Goal: Information Seeking & Learning: Learn about a topic

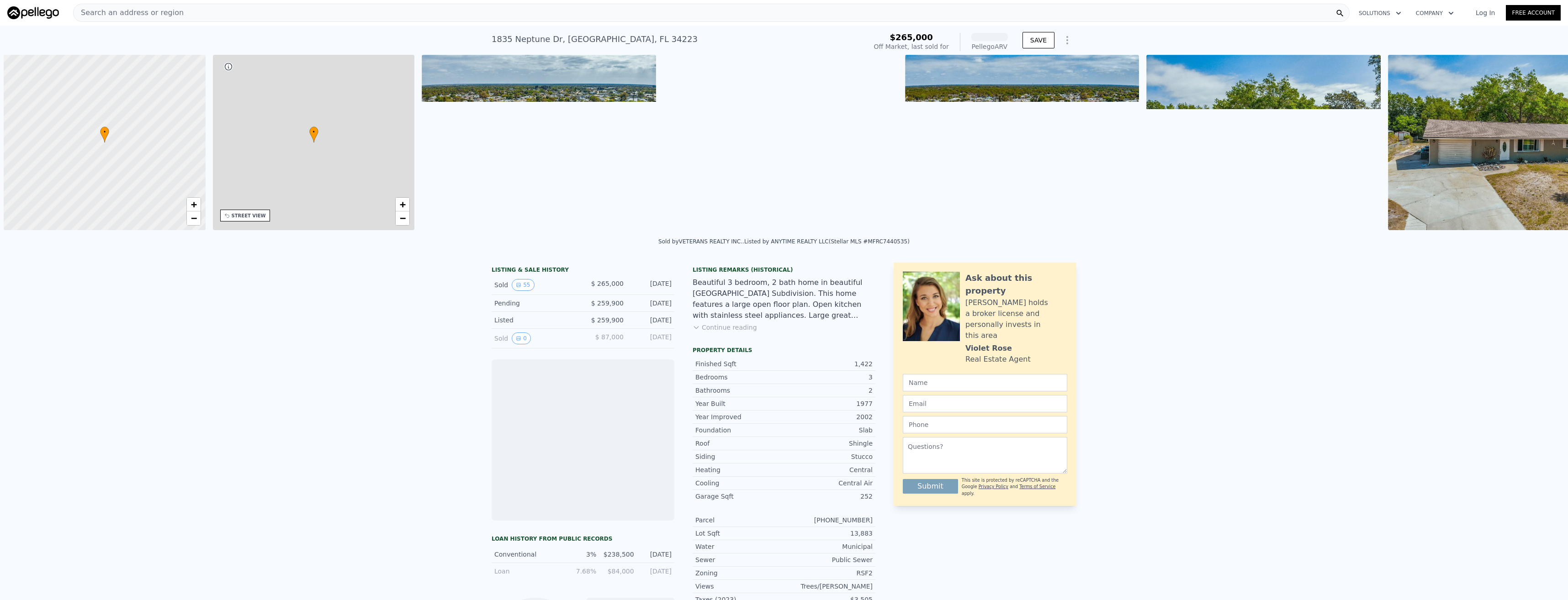
scroll to position [0, 4]
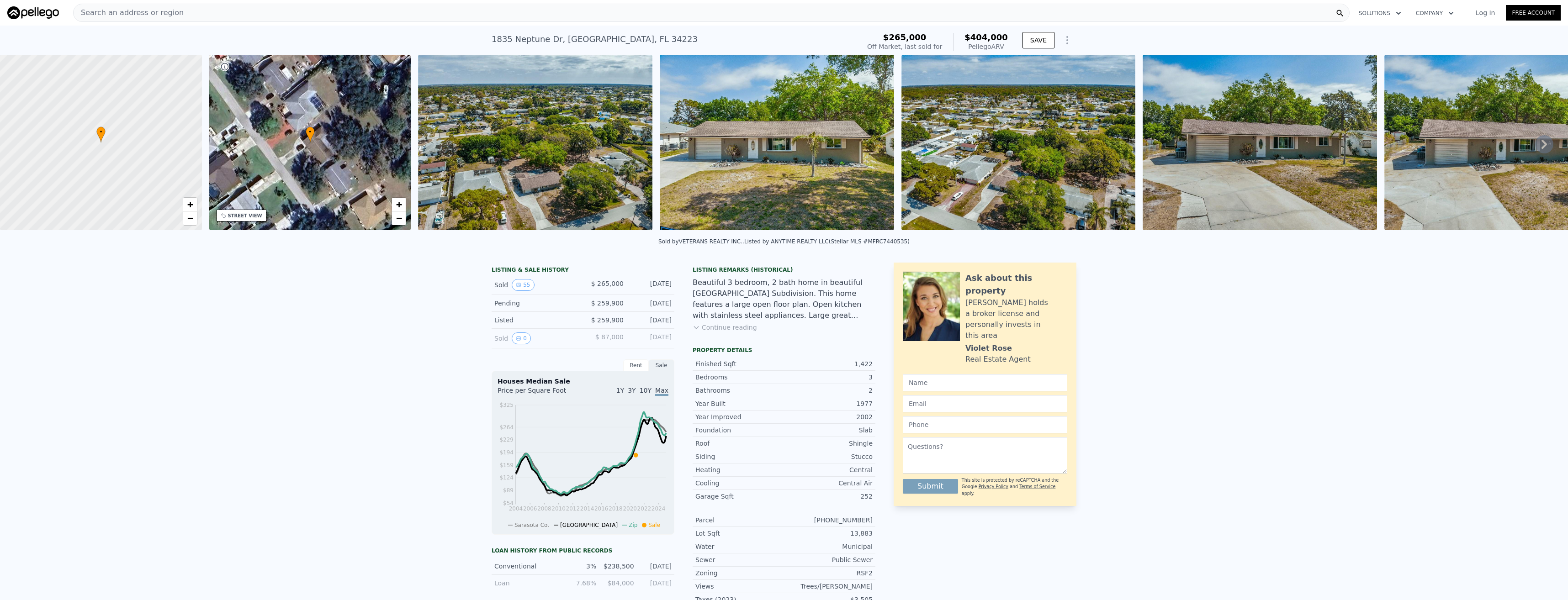
click at [730, 313] on div "Beautiful 3 bedroom, 2 bath home in beautiful [GEOGRAPHIC_DATA] Subdivision. Th…" at bounding box center [784, 299] width 183 height 44
click at [1353, 377] on div "LISTING & SALE HISTORY Sold 55 $ 265,000 [DATE] Pending $ 259,900 [DATE] Listed…" at bounding box center [784, 519] width 1568 height 528
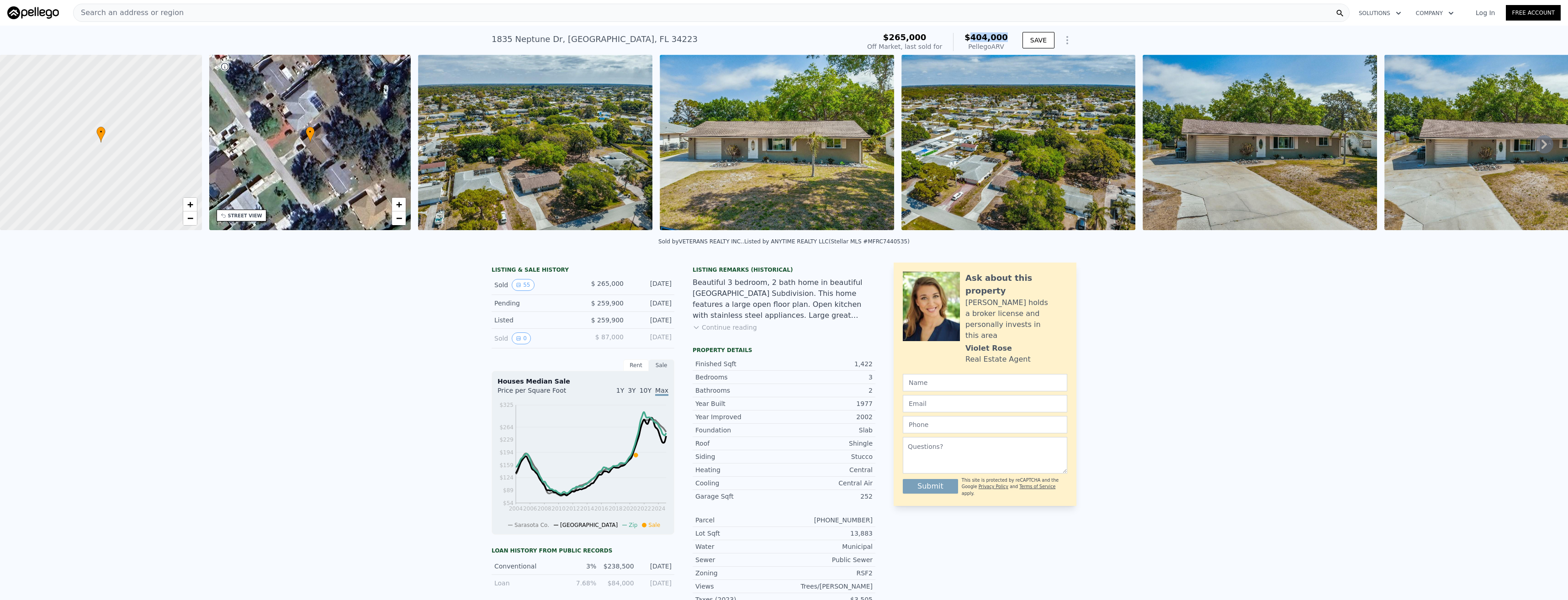
drag, startPoint x: 977, startPoint y: 38, endPoint x: 1007, endPoint y: 41, distance: 30.1
click at [1007, 41] on div "$265,000 Off Market, last sold for $404,000 Pellego ARV" at bounding box center [937, 42] width 148 height 26
drag, startPoint x: 1007, startPoint y: 41, endPoint x: 977, endPoint y: 38, distance: 30.1
click at [977, 38] on span "$404,000" at bounding box center [985, 37] width 43 height 10
drag, startPoint x: 1007, startPoint y: 36, endPoint x: 976, endPoint y: 32, distance: 31.3
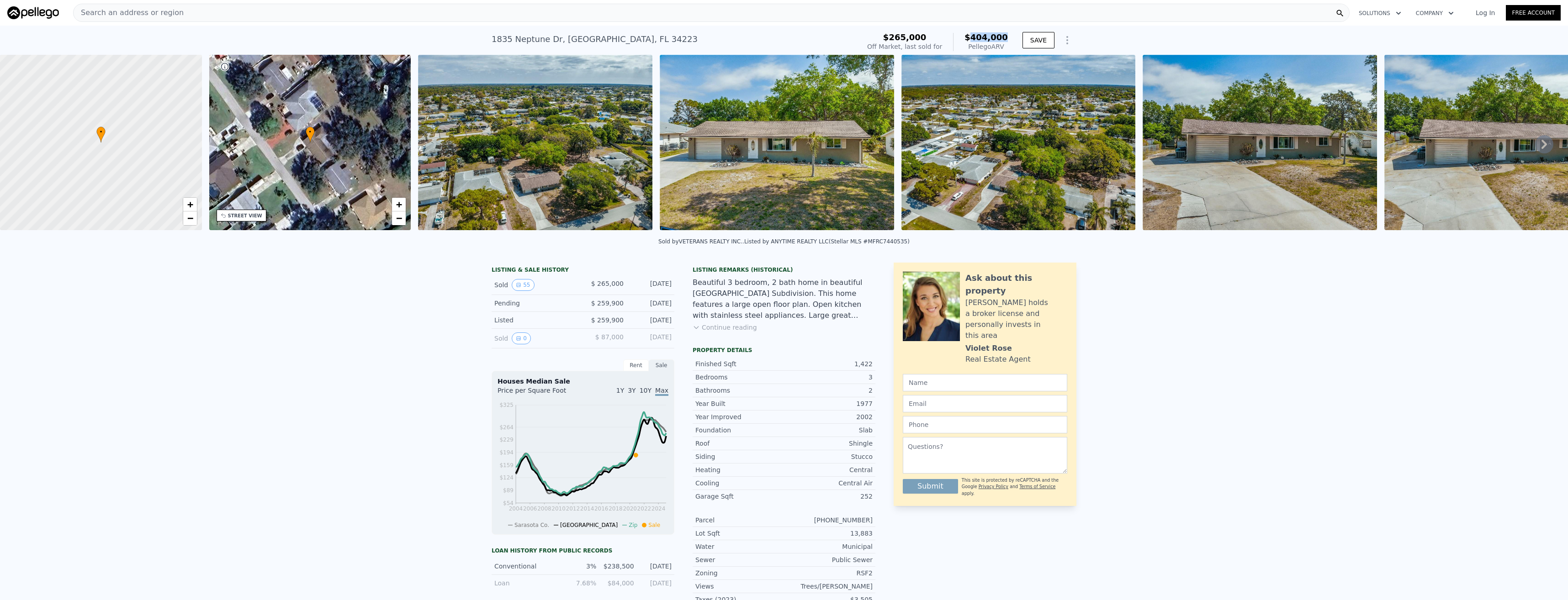
click at [976, 32] on div "$265,000 Off Market, last sold for $404,000 Pellego ARV" at bounding box center [937, 42] width 148 height 26
drag, startPoint x: 976, startPoint y: 32, endPoint x: 970, endPoint y: 45, distance: 14.3
click at [970, 45] on div "$404,000 Pellego ARV" at bounding box center [981, 42] width 55 height 18
drag, startPoint x: 1009, startPoint y: 37, endPoint x: 976, endPoint y: 35, distance: 33.1
click at [976, 35] on div "$265,000 Off Market, last sold for $404,000 Pellego ARV" at bounding box center [937, 42] width 148 height 26
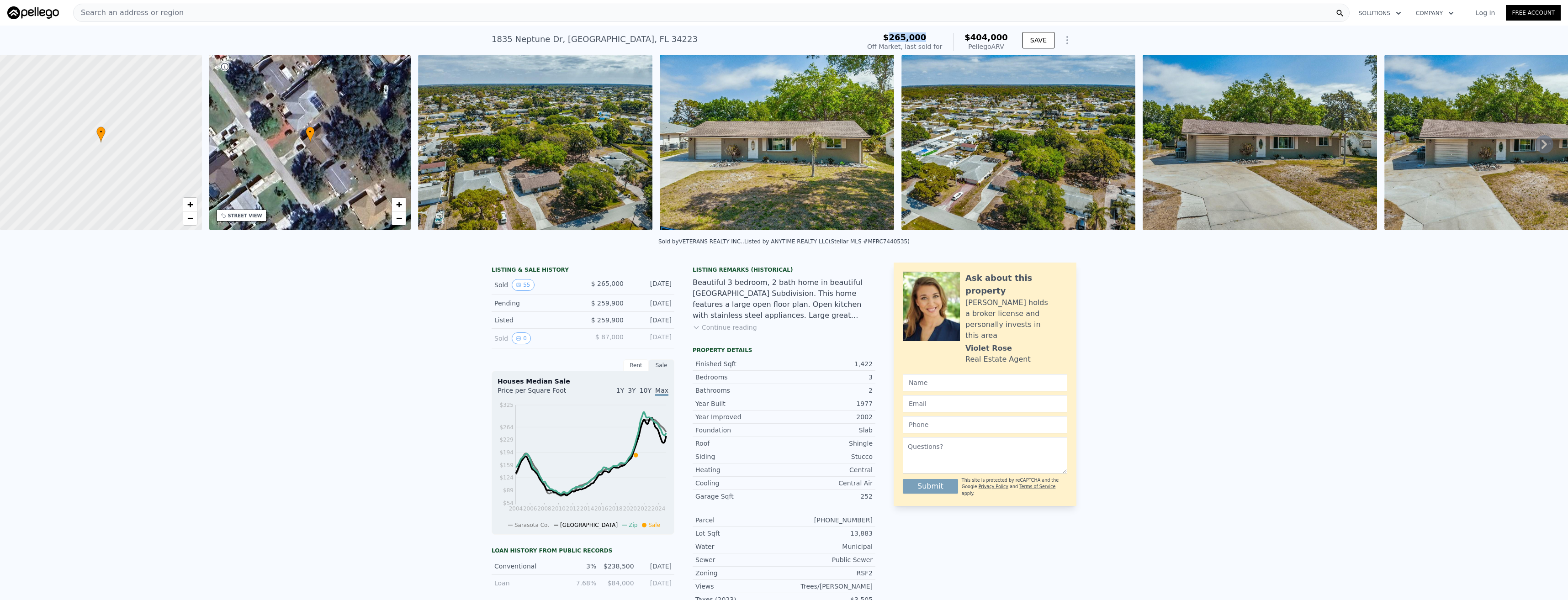
drag, startPoint x: 976, startPoint y: 35, endPoint x: 904, endPoint y: 33, distance: 72.0
click at [904, 33] on div "$265,000" at bounding box center [905, 37] width 75 height 9
click at [765, 313] on div "Beautiful 3 bedroom, 2 bath home in beautiful [GEOGRAPHIC_DATA] Subdivision. Th…" at bounding box center [784, 299] width 183 height 44
click at [1230, 403] on div "LISTING & SALE HISTORY Sold 55 $ 265,000 [DATE] Pending $ 259,900 [DATE] Listed…" at bounding box center [784, 519] width 1568 height 528
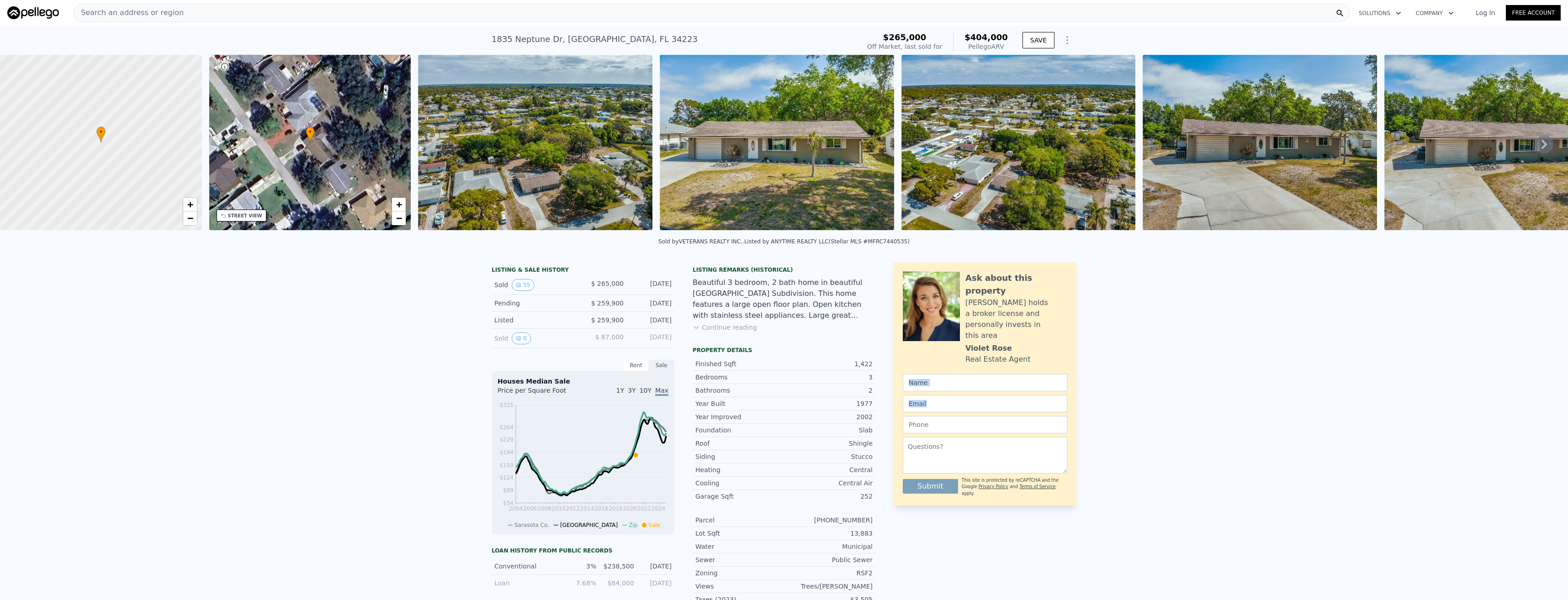
click at [1230, 403] on div "LISTING & SALE HISTORY Sold 55 $ 265,000 [DATE] Pending $ 259,900 [DATE] Listed…" at bounding box center [784, 519] width 1568 height 528
click at [737, 332] on button "Continue reading" at bounding box center [725, 327] width 65 height 9
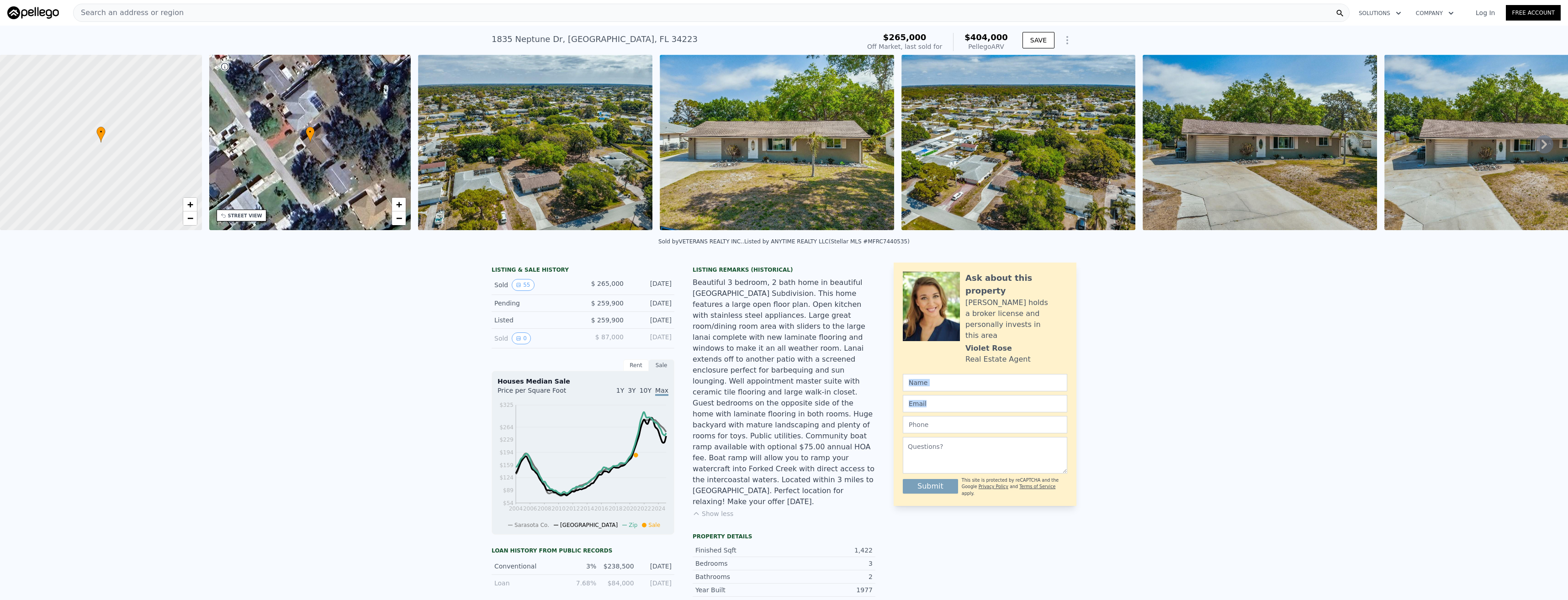
click at [737, 333] on div "Beautiful 3 bedroom, 2 bath home in beautiful [GEOGRAPHIC_DATA] Subdivision. Th…" at bounding box center [784, 392] width 183 height 230
drag, startPoint x: 737, startPoint y: 333, endPoint x: 742, endPoint y: 387, distance: 54.2
click at [742, 387] on div "Beautiful 3 bedroom, 2 bath home in beautiful [GEOGRAPHIC_DATA] Subdivision. Th…" at bounding box center [784, 392] width 183 height 230
click at [744, 402] on div "Beautiful 3 bedroom, 2 bath home in beautiful [GEOGRAPHIC_DATA] Subdivision. Th…" at bounding box center [784, 392] width 183 height 230
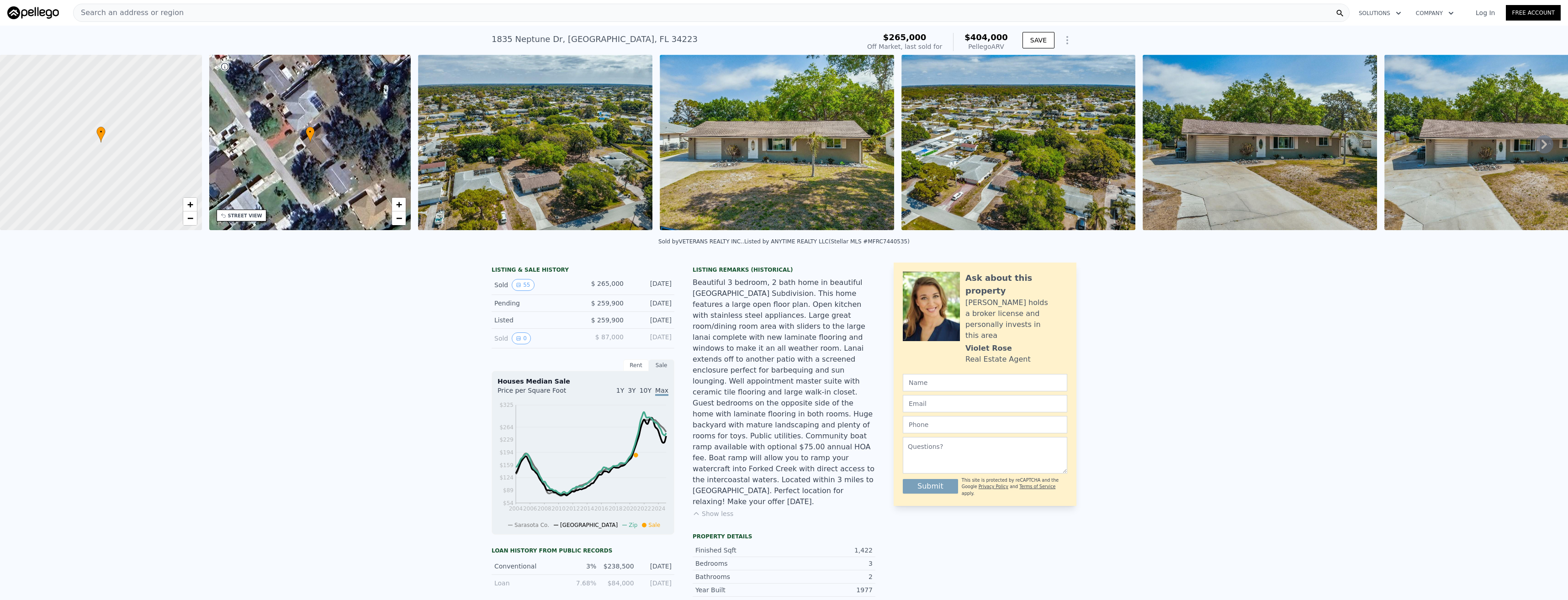
drag, startPoint x: 744, startPoint y: 402, endPoint x: 779, endPoint y: 431, distance: 45.5
click at [779, 431] on div "Beautiful 3 bedroom, 2 bath home in beautiful [GEOGRAPHIC_DATA] Subdivision. Th…" at bounding box center [784, 392] width 183 height 230
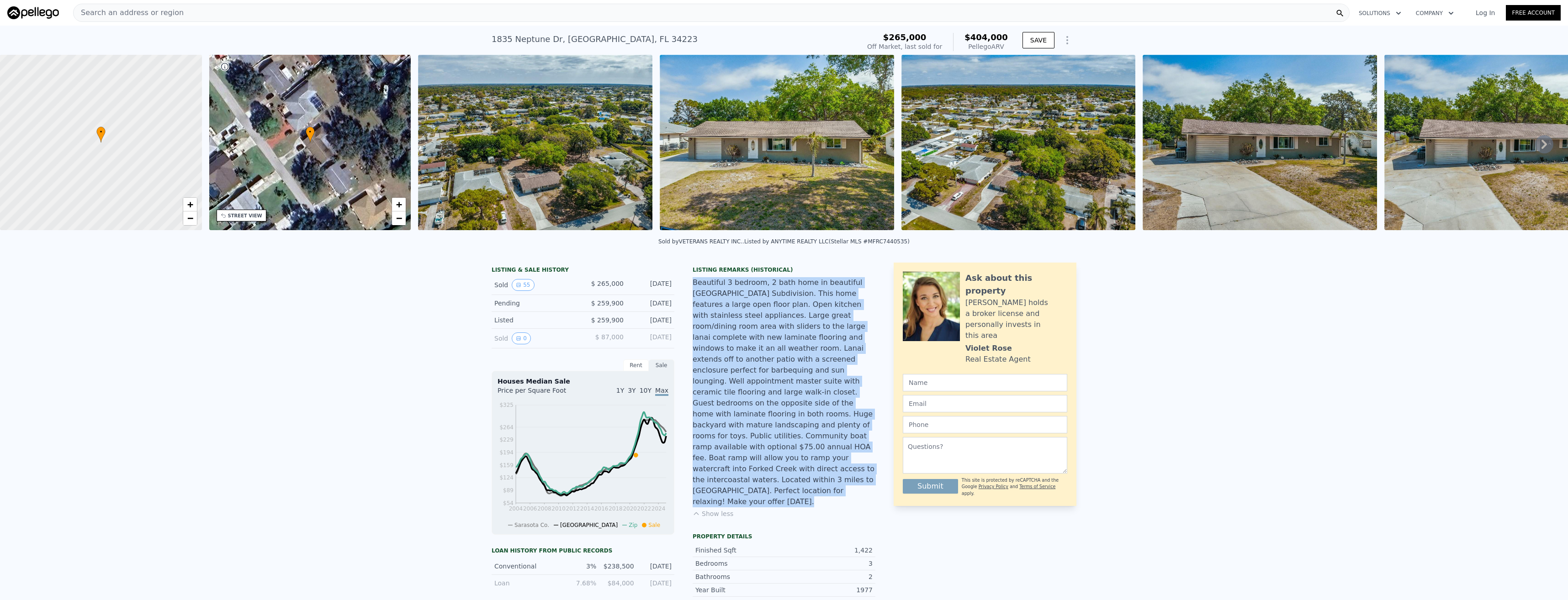
click at [779, 431] on div "Beautiful 3 bedroom, 2 bath home in beautiful [GEOGRAPHIC_DATA] Subdivision. Th…" at bounding box center [784, 392] width 183 height 230
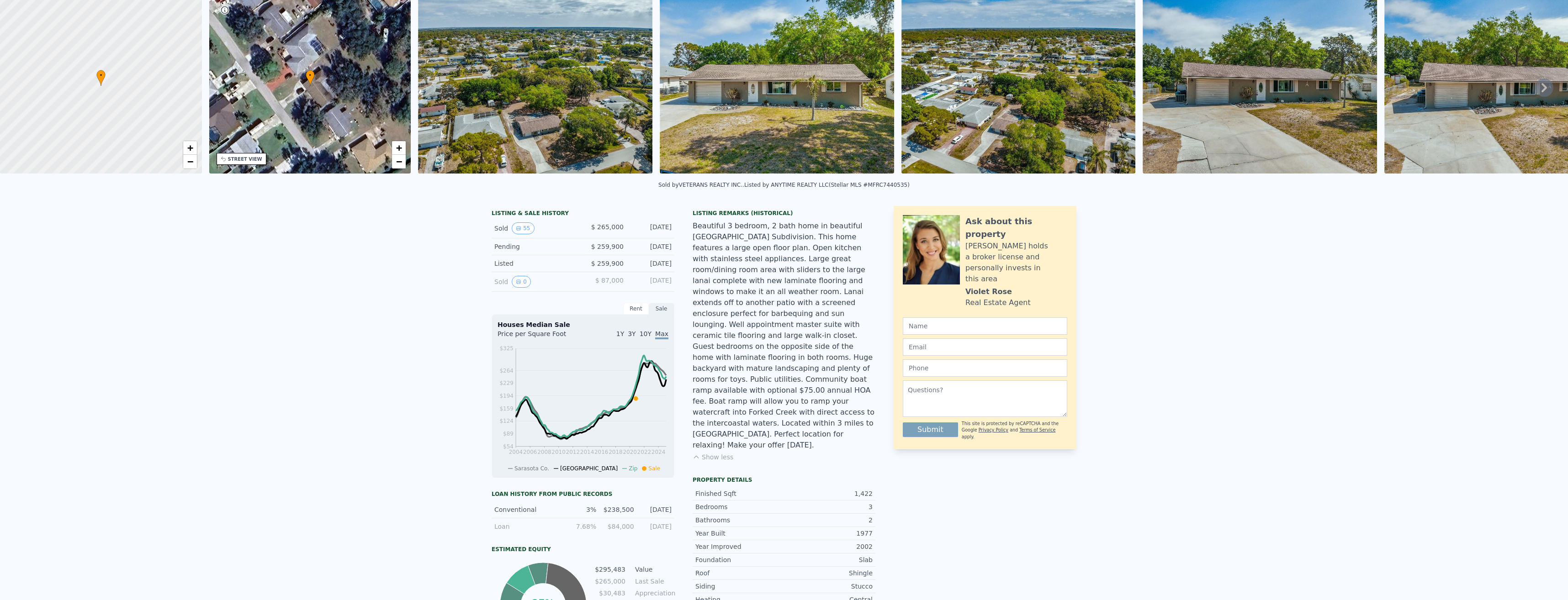
scroll to position [3, 0]
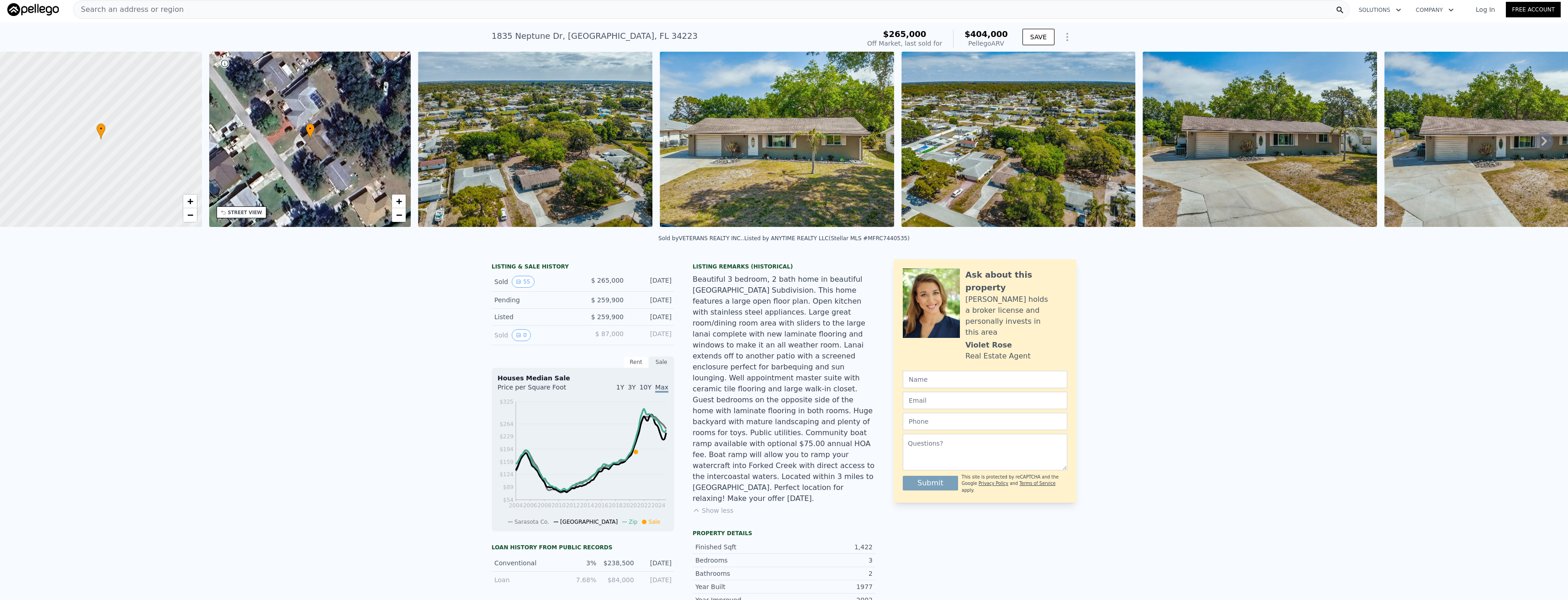
click at [770, 422] on div "Beautiful 3 bedroom, 2 bath home in beautiful [GEOGRAPHIC_DATA] Subdivision. Th…" at bounding box center [784, 389] width 183 height 230
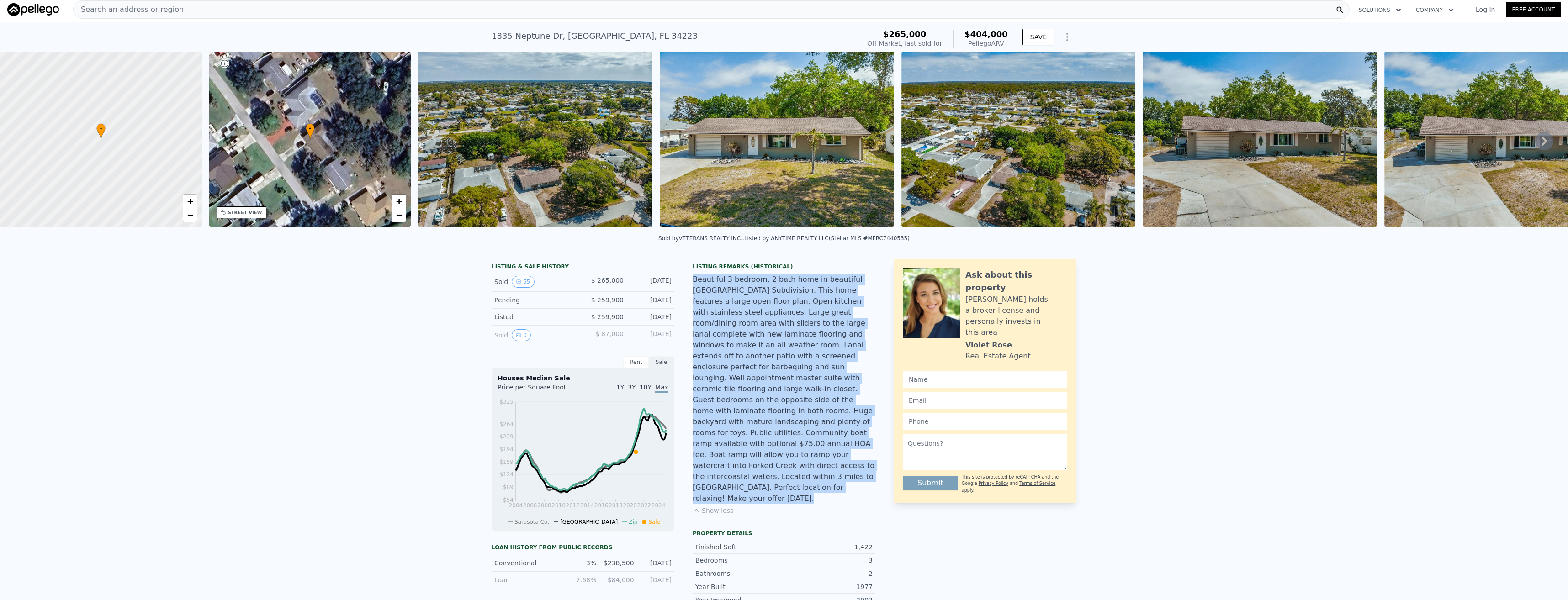
click at [770, 422] on div "Beautiful 3 bedroom, 2 bath home in beautiful [GEOGRAPHIC_DATA] Subdivision. Th…" at bounding box center [784, 389] width 183 height 230
drag, startPoint x: 770, startPoint y: 422, endPoint x: 734, endPoint y: 360, distance: 71.7
click at [734, 360] on div "Beautiful 3 bedroom, 2 bath home in beautiful [GEOGRAPHIC_DATA] Subdivision. Th…" at bounding box center [784, 389] width 183 height 230
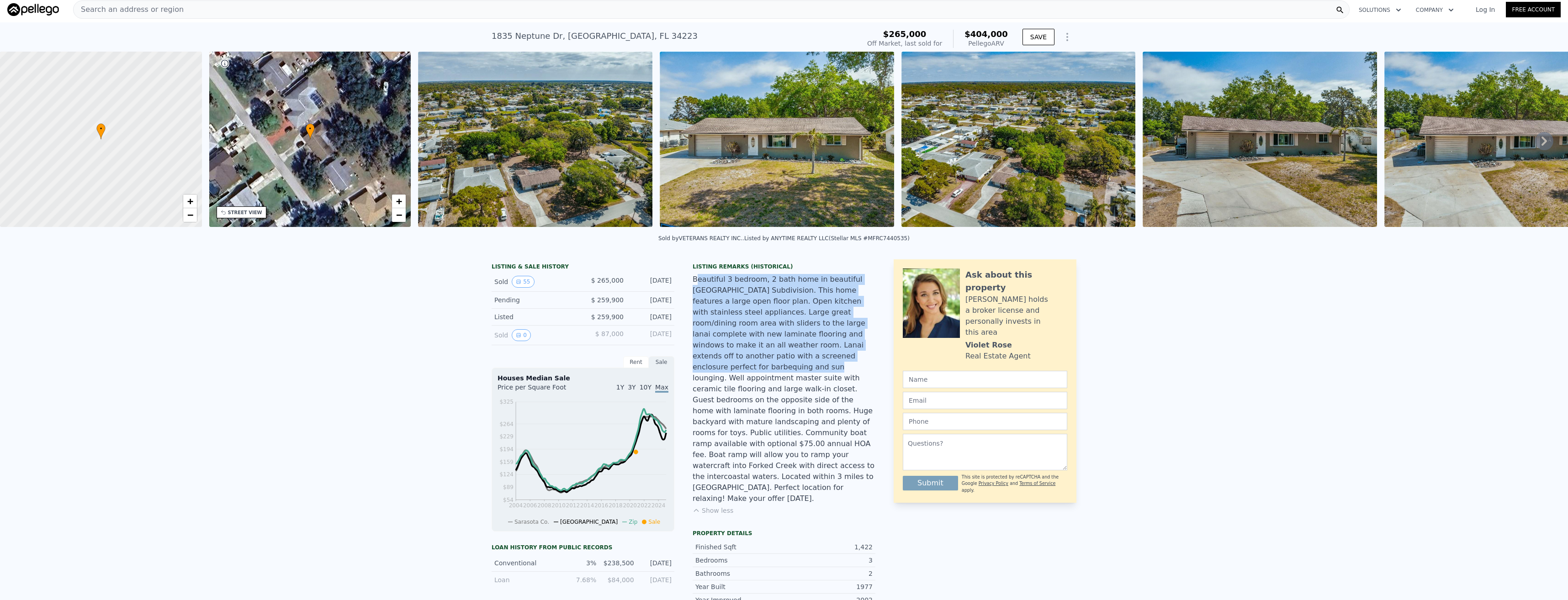
drag, startPoint x: 692, startPoint y: 287, endPoint x: 866, endPoint y: 352, distance: 185.7
click at [866, 352] on div "Beautiful 3 bedroom, 2 bath home in beautiful [GEOGRAPHIC_DATA] Subdivision. Th…" at bounding box center [784, 389] width 183 height 230
click at [750, 344] on div "Beautiful 3 bedroom, 2 bath home in beautiful [GEOGRAPHIC_DATA] Subdivision. Th…" at bounding box center [784, 389] width 183 height 230
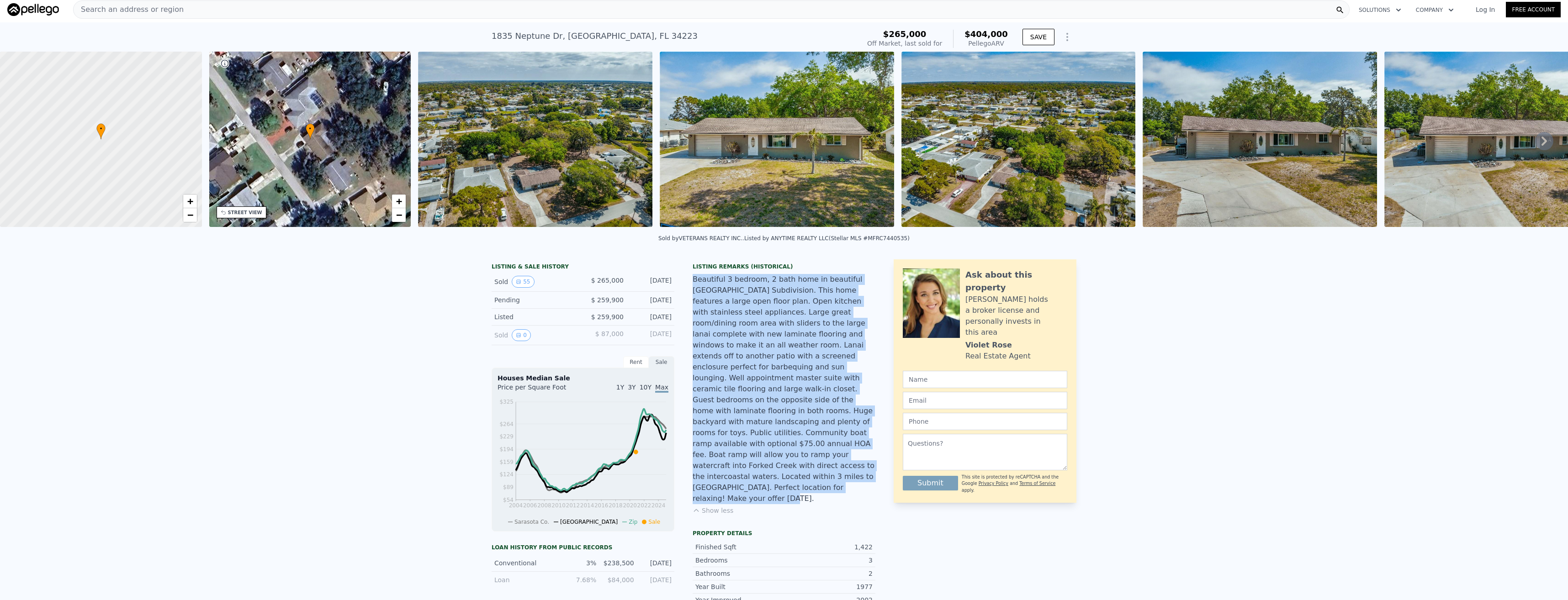
drag, startPoint x: 690, startPoint y: 288, endPoint x: 807, endPoint y: 465, distance: 212.2
click at [807, 465] on div "Beautiful 3 bedroom, 2 bath home in beautiful [GEOGRAPHIC_DATA] Subdivision. Th…" at bounding box center [784, 389] width 183 height 230
click at [833, 431] on div "Beautiful 3 bedroom, 2 bath home in beautiful [GEOGRAPHIC_DATA] Subdivision. Th…" at bounding box center [784, 389] width 183 height 230
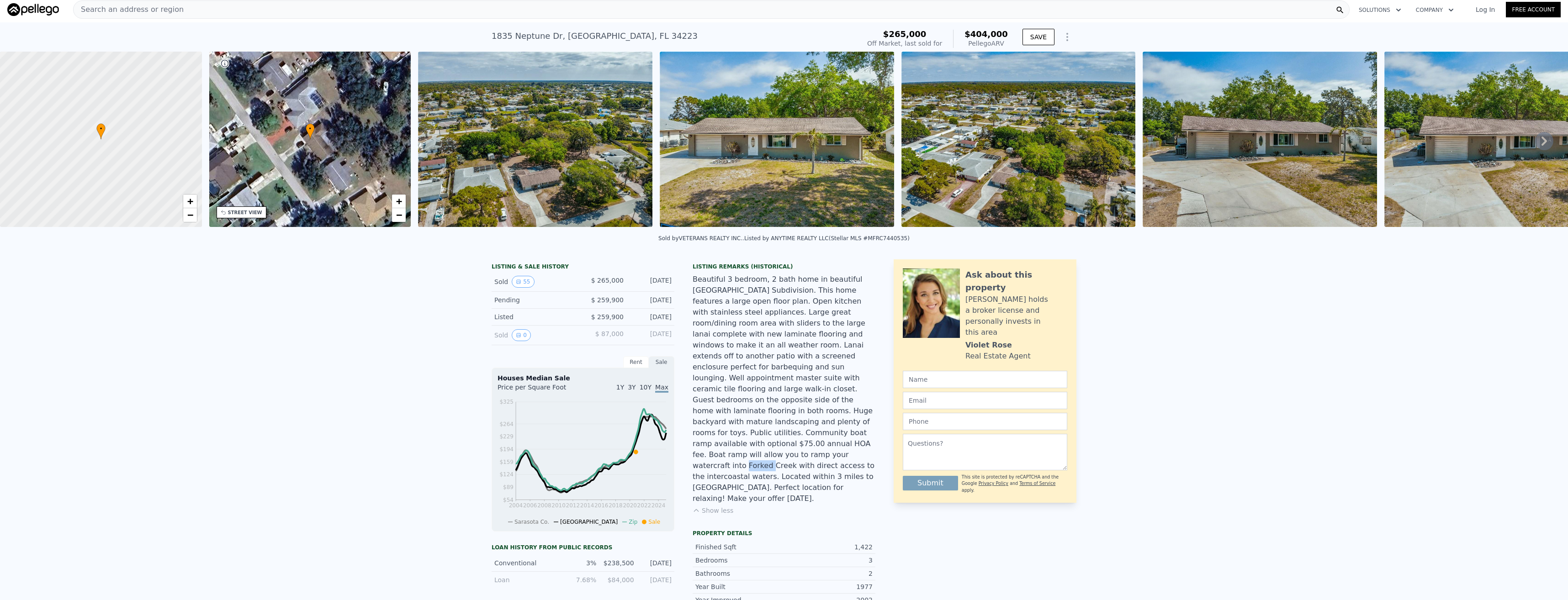
click at [833, 431] on div "Beautiful 3 bedroom, 2 bath home in beautiful [GEOGRAPHIC_DATA] Subdivision. Th…" at bounding box center [784, 389] width 183 height 230
drag, startPoint x: 833, startPoint y: 431, endPoint x: 793, endPoint y: 461, distance: 50.0
click at [793, 461] on div "Beautiful 3 bedroom, 2 bath home in beautiful [GEOGRAPHIC_DATA] Subdivision. Th…" at bounding box center [784, 389] width 183 height 230
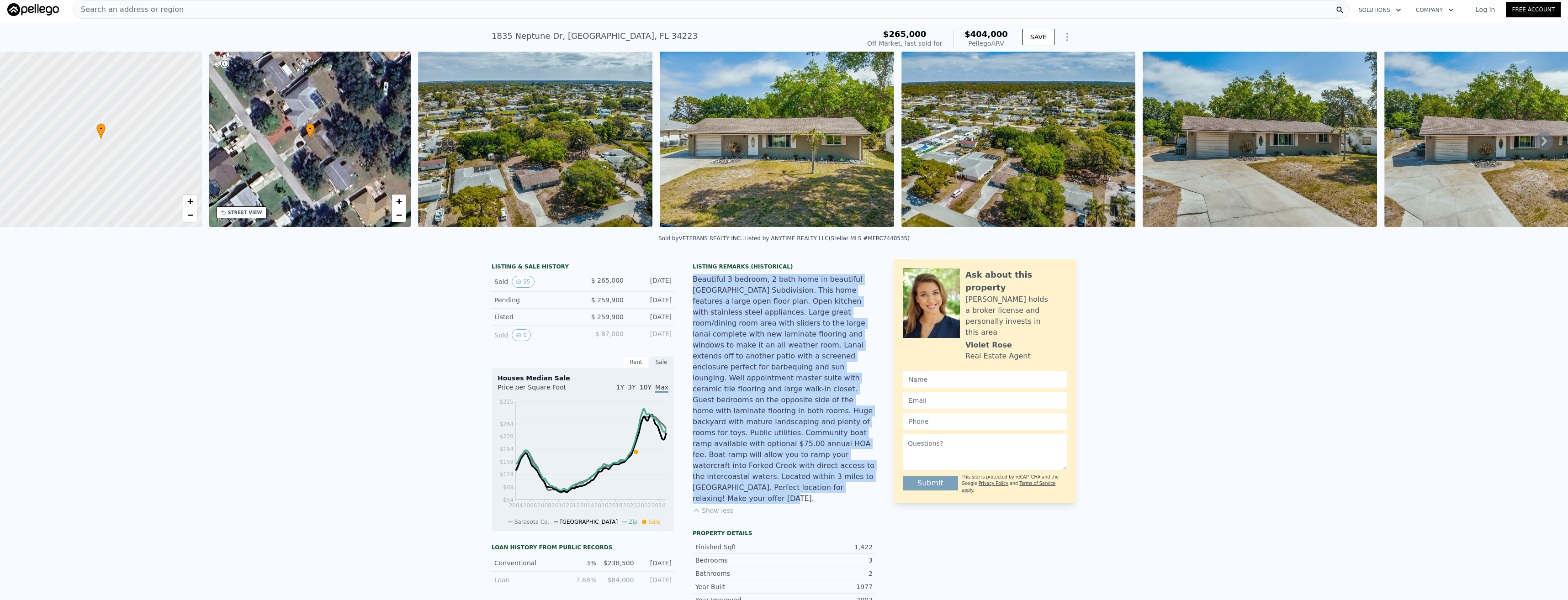
drag, startPoint x: 760, startPoint y: 463, endPoint x: 687, endPoint y: 281, distance: 196.1
click at [687, 281] on div "LISTING & SALE HISTORY Sold 55 $ 265,000 [DATE] Pending $ 259,900 [DATE] Listed…" at bounding box center [684, 592] width 383 height 666
click at [750, 374] on div "Beautiful 3 bedroom, 2 bath home in beautiful [GEOGRAPHIC_DATA] Subdivision. Th…" at bounding box center [784, 389] width 183 height 230
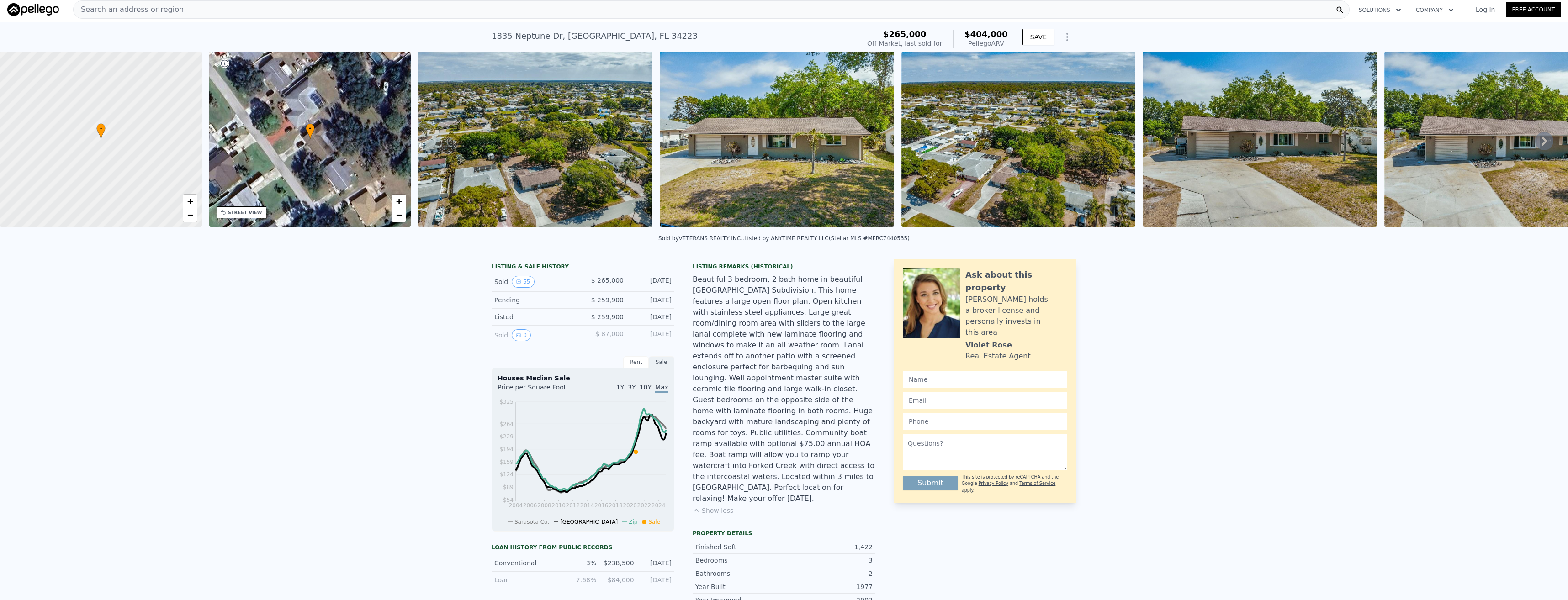
click at [778, 380] on div "Beautiful 3 bedroom, 2 bath home in beautiful [GEOGRAPHIC_DATA] Subdivision. Th…" at bounding box center [784, 389] width 183 height 230
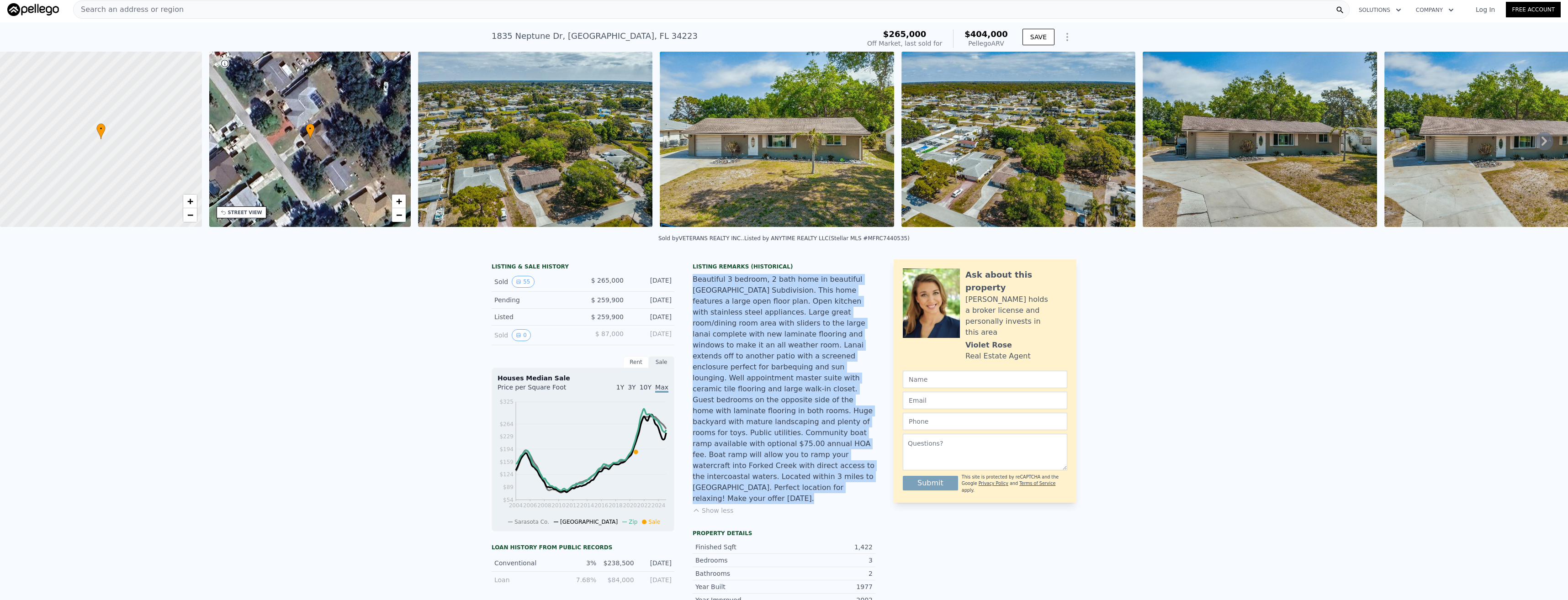
click at [778, 380] on div "Beautiful 3 bedroom, 2 bath home in beautiful [GEOGRAPHIC_DATA] Subdivision. Th…" at bounding box center [784, 389] width 183 height 230
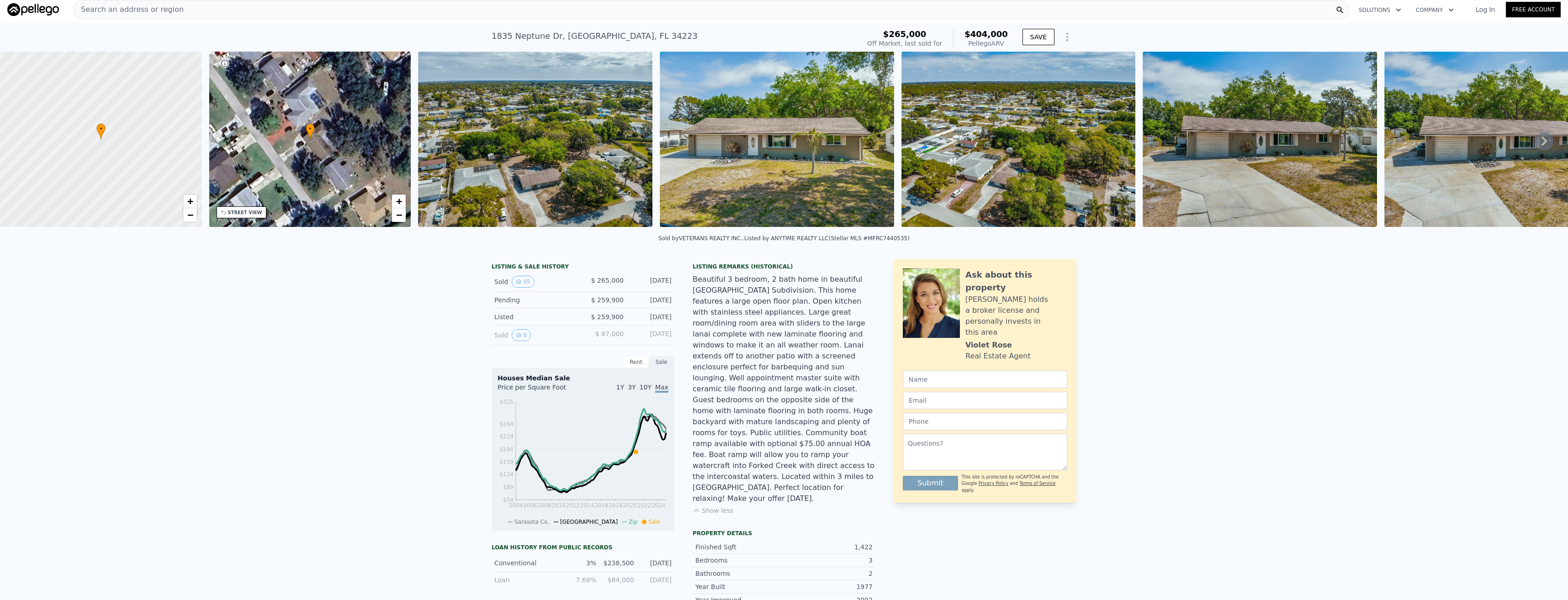
click at [1316, 487] on div "LISTING & SALE HISTORY Sold 55 $ 265,000 [DATE] Pending $ 259,900 [DATE] Listed…" at bounding box center [784, 609] width 1568 height 714
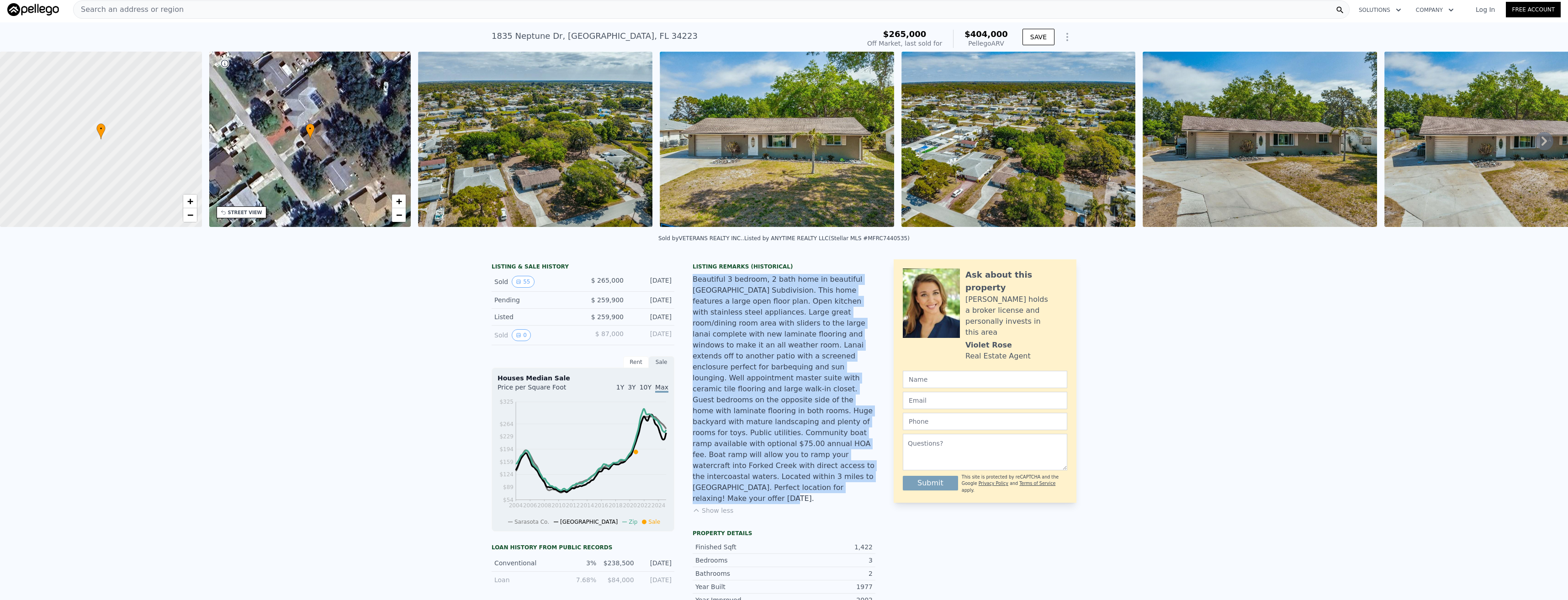
drag, startPoint x: 690, startPoint y: 287, endPoint x: 836, endPoint y: 459, distance: 225.6
click at [836, 459] on div "Beautiful 3 bedroom, 2 bath home in beautiful [GEOGRAPHIC_DATA] Subdivision. Th…" at bounding box center [784, 389] width 183 height 230
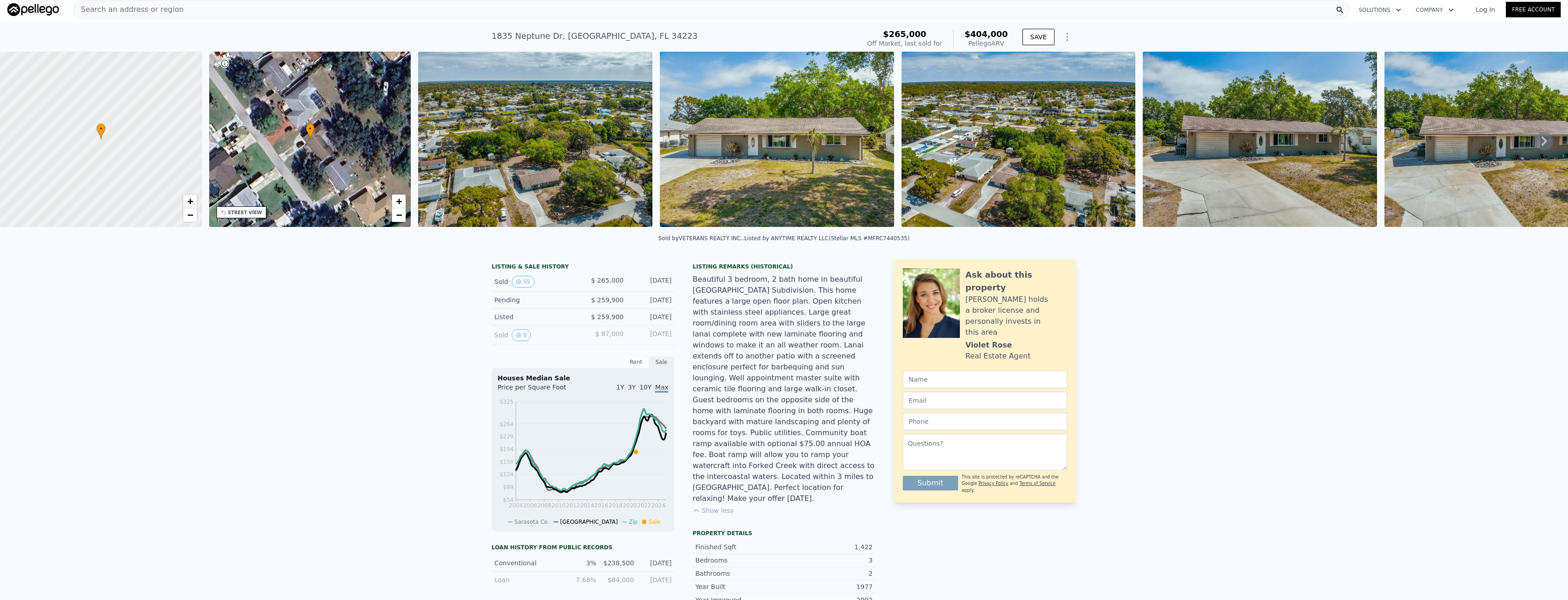
drag, startPoint x: 836, startPoint y: 459, endPoint x: 807, endPoint y: 475, distance: 33.1
click at [807, 475] on div "Listing Remarks (Historical) Beautiful 3 bedroom, 2 bath home in beautiful [GEO…" at bounding box center [784, 394] width 183 height 263
click at [750, 340] on div "Beautiful 3 bedroom, 2 bath home in beautiful [GEOGRAPHIC_DATA] Subdivision. Th…" at bounding box center [784, 389] width 183 height 230
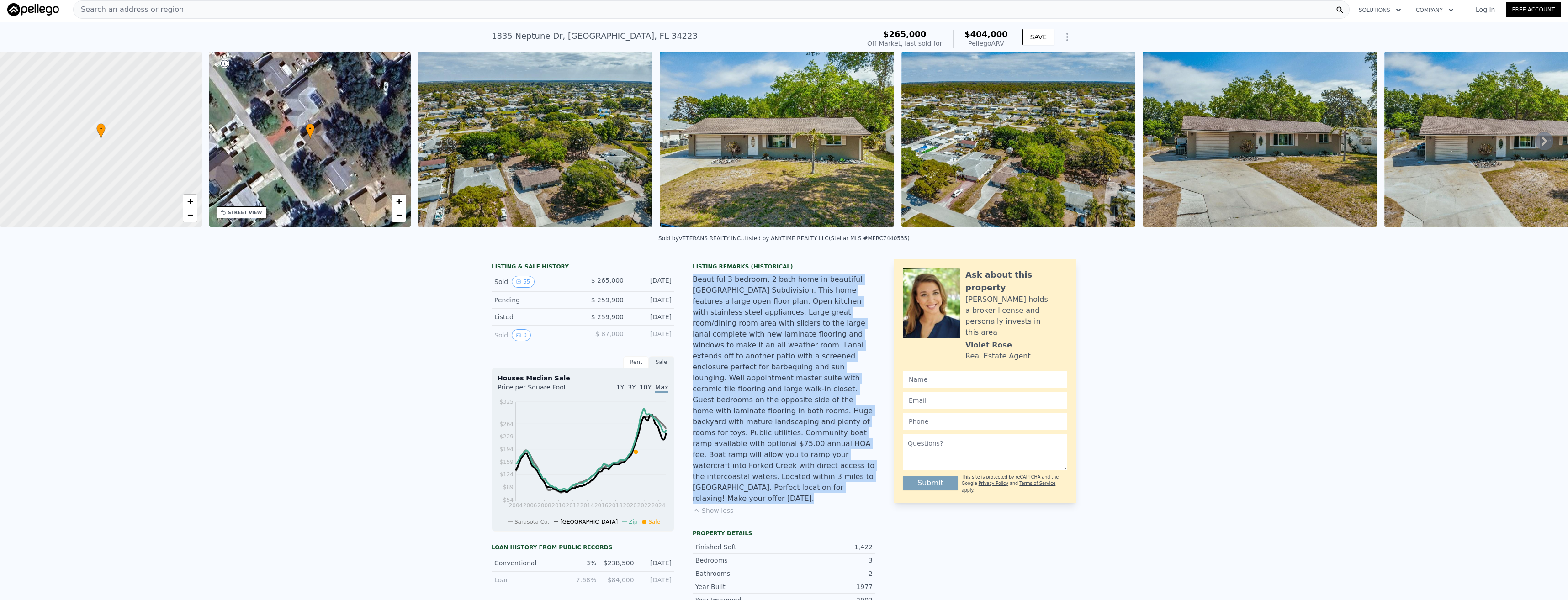
click at [750, 340] on div "Beautiful 3 bedroom, 2 bath home in beautiful [GEOGRAPHIC_DATA] Subdivision. Th…" at bounding box center [784, 389] width 183 height 230
drag, startPoint x: 750, startPoint y: 340, endPoint x: 744, endPoint y: 374, distance: 34.5
click at [744, 374] on div "Beautiful 3 bedroom, 2 bath home in beautiful [GEOGRAPHIC_DATA] Subdivision. Th…" at bounding box center [784, 389] width 183 height 230
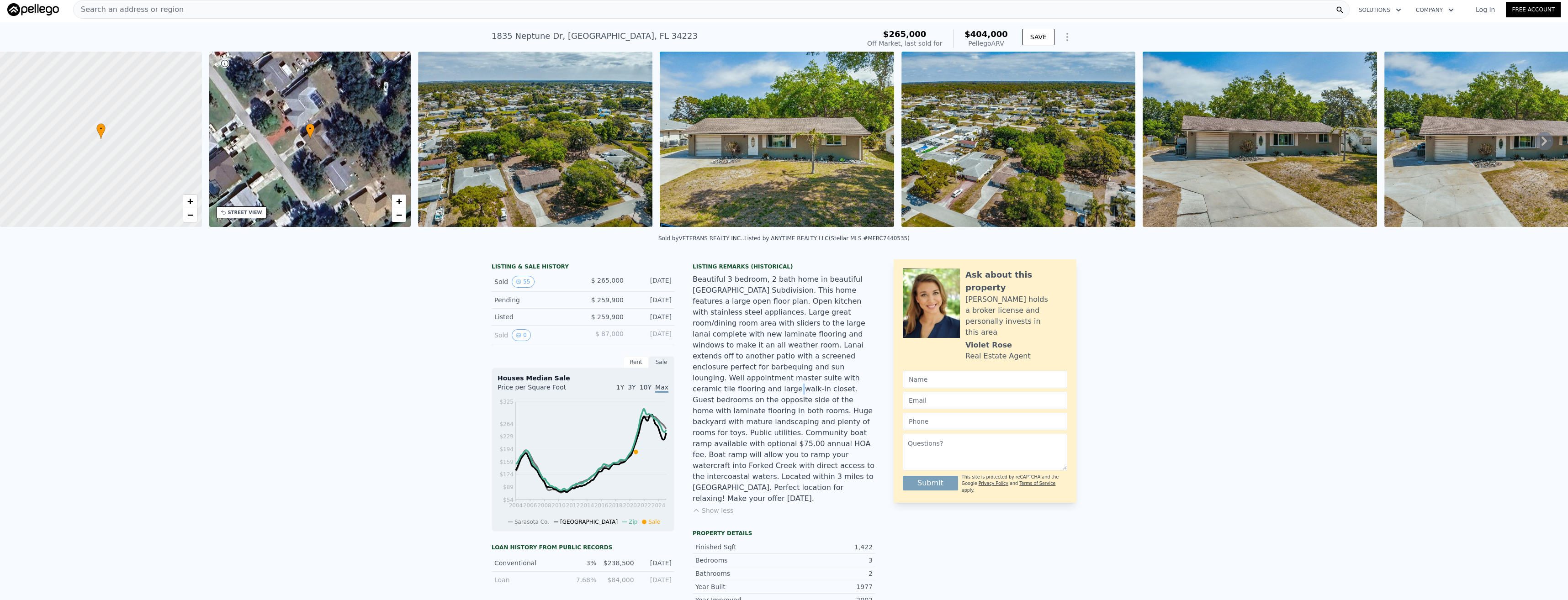
click at [744, 374] on div "Beautiful 3 bedroom, 2 bath home in beautiful [GEOGRAPHIC_DATA] Subdivision. Th…" at bounding box center [784, 389] width 183 height 230
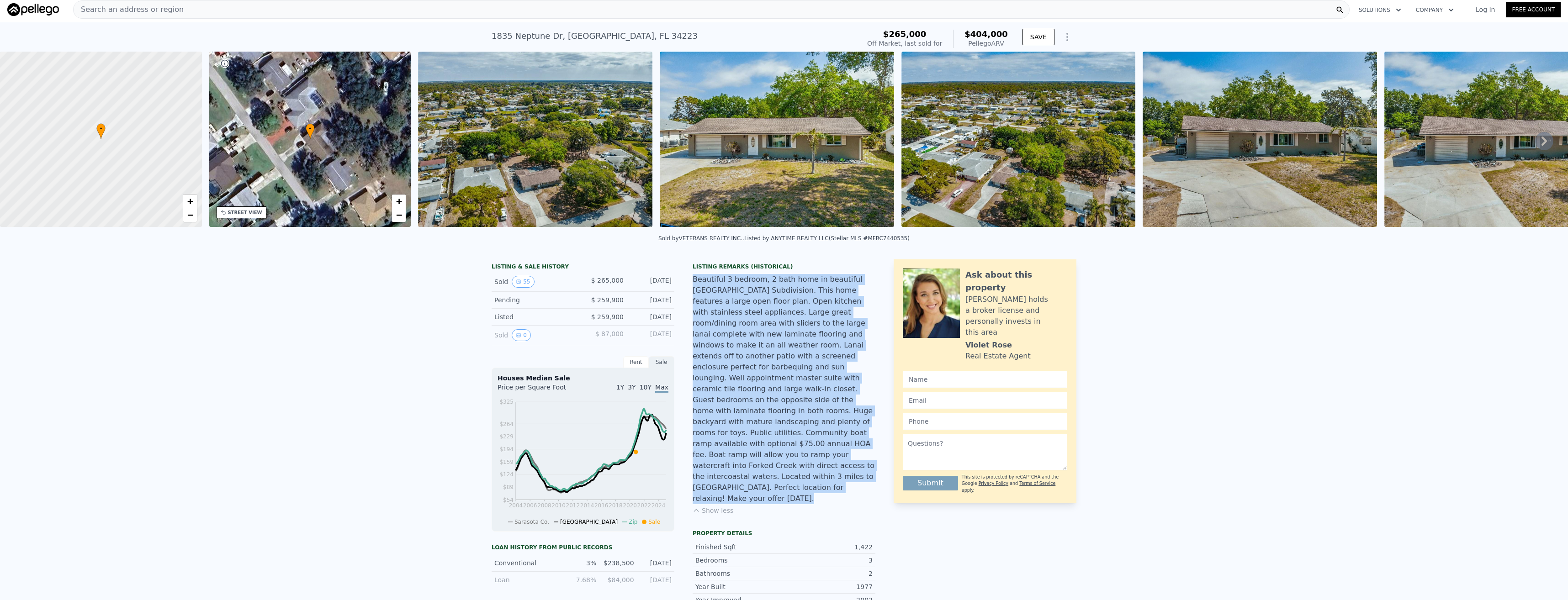
click at [744, 374] on div "Beautiful 3 bedroom, 2 bath home in beautiful [GEOGRAPHIC_DATA] Subdivision. Th…" at bounding box center [784, 389] width 183 height 230
drag, startPoint x: 744, startPoint y: 374, endPoint x: 782, endPoint y: 416, distance: 56.6
click at [782, 414] on div "Beautiful 3 bedroom, 2 bath home in beautiful [GEOGRAPHIC_DATA] Subdivision. Th…" at bounding box center [784, 389] width 183 height 230
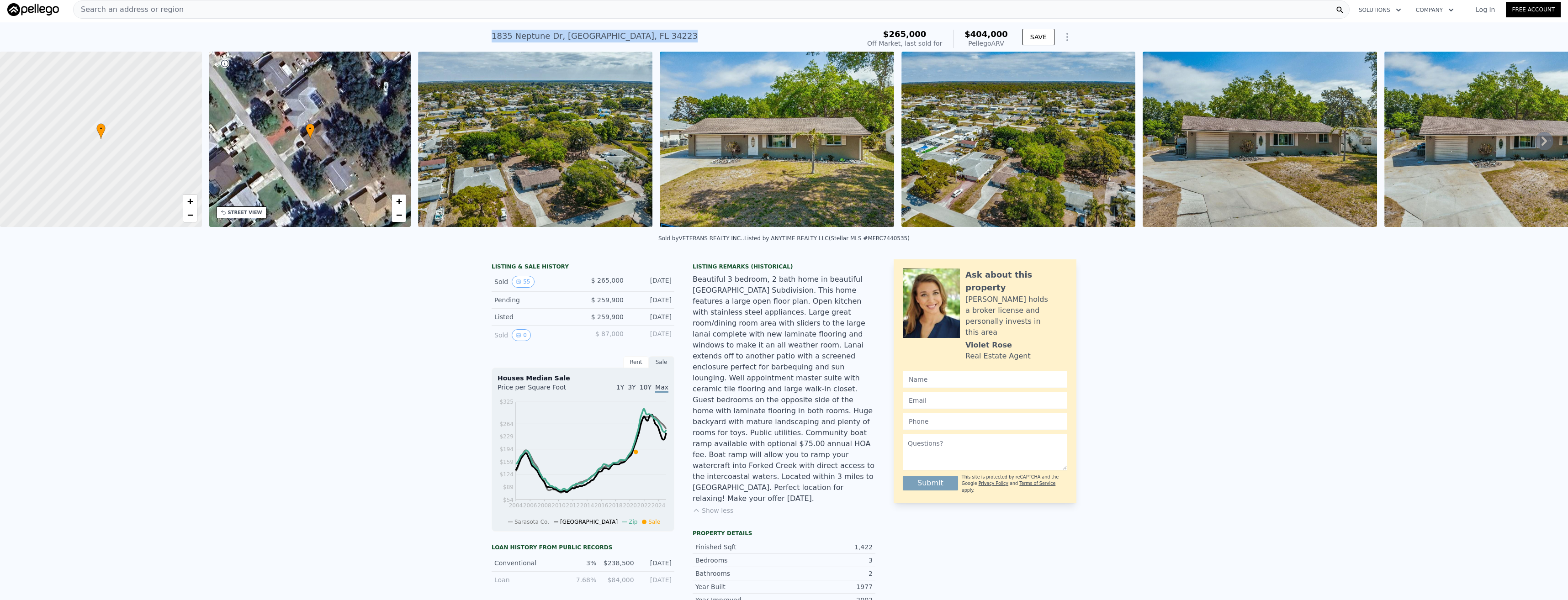
drag, startPoint x: 671, startPoint y: 29, endPoint x: 460, endPoint y: 30, distance: 211.0
click at [460, 30] on div "[STREET_ADDRESS] Sold [DATE] for $265k (~ARV $404k ) $265,000 Off Market, last …" at bounding box center [784, 37] width 1568 height 29
drag, startPoint x: 460, startPoint y: 30, endPoint x: 573, endPoint y: 49, distance: 114.6
click at [573, 49] on div "[STREET_ADDRESS] Sold [DATE] for $265k (~ARV $404k )" at bounding box center [674, 39] width 365 height 26
click at [579, 34] on div "[STREET_ADDRESS]" at bounding box center [595, 36] width 206 height 13
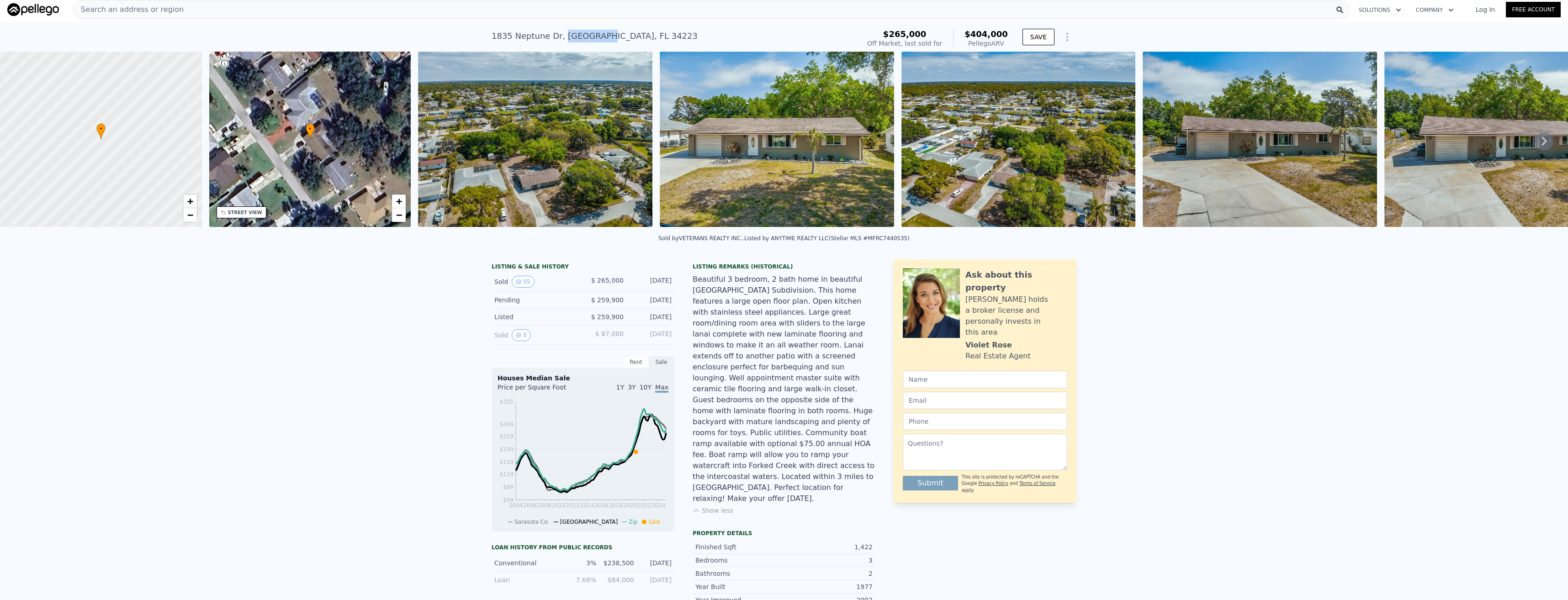
click at [579, 34] on div "[STREET_ADDRESS]" at bounding box center [595, 36] width 206 height 13
click at [405, 372] on div "LISTING & SALE HISTORY Sold 55 $ 265,000 [DATE] Pending $ 259,900 [DATE] Listed…" at bounding box center [784, 609] width 1568 height 714
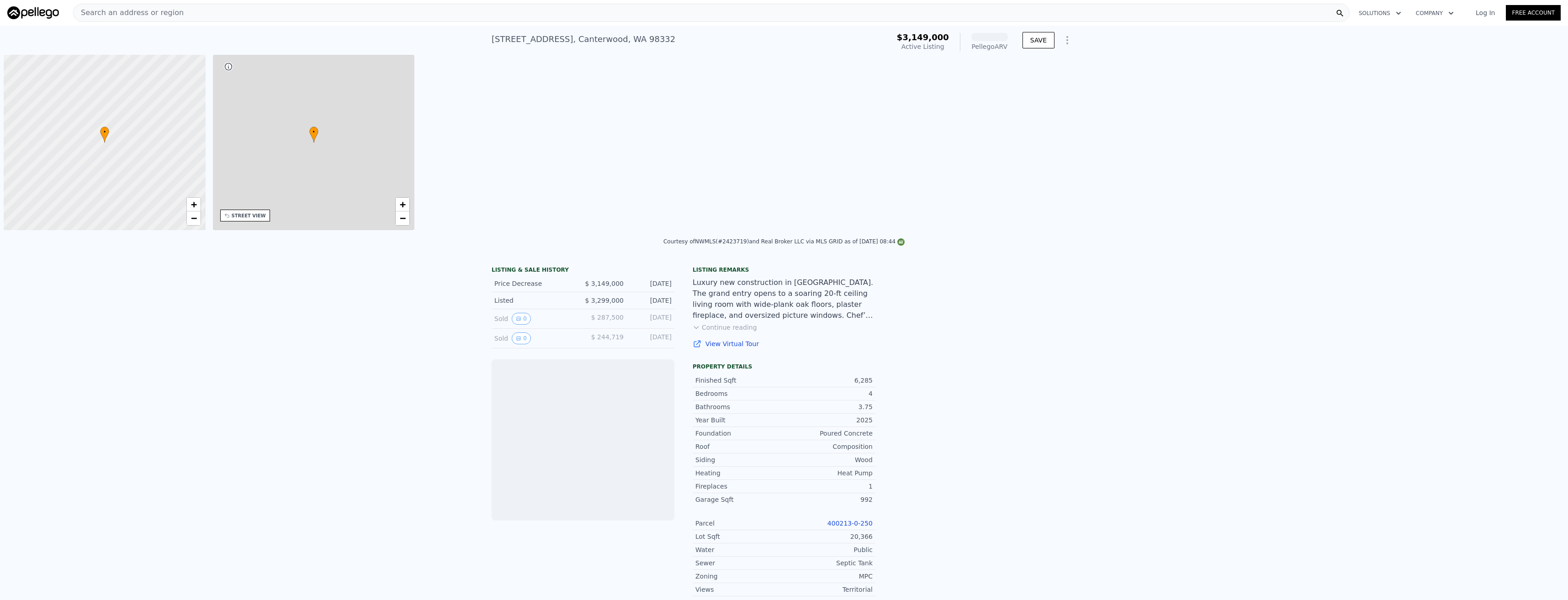
scroll to position [0, 4]
